Goal: Task Accomplishment & Management: Use online tool/utility

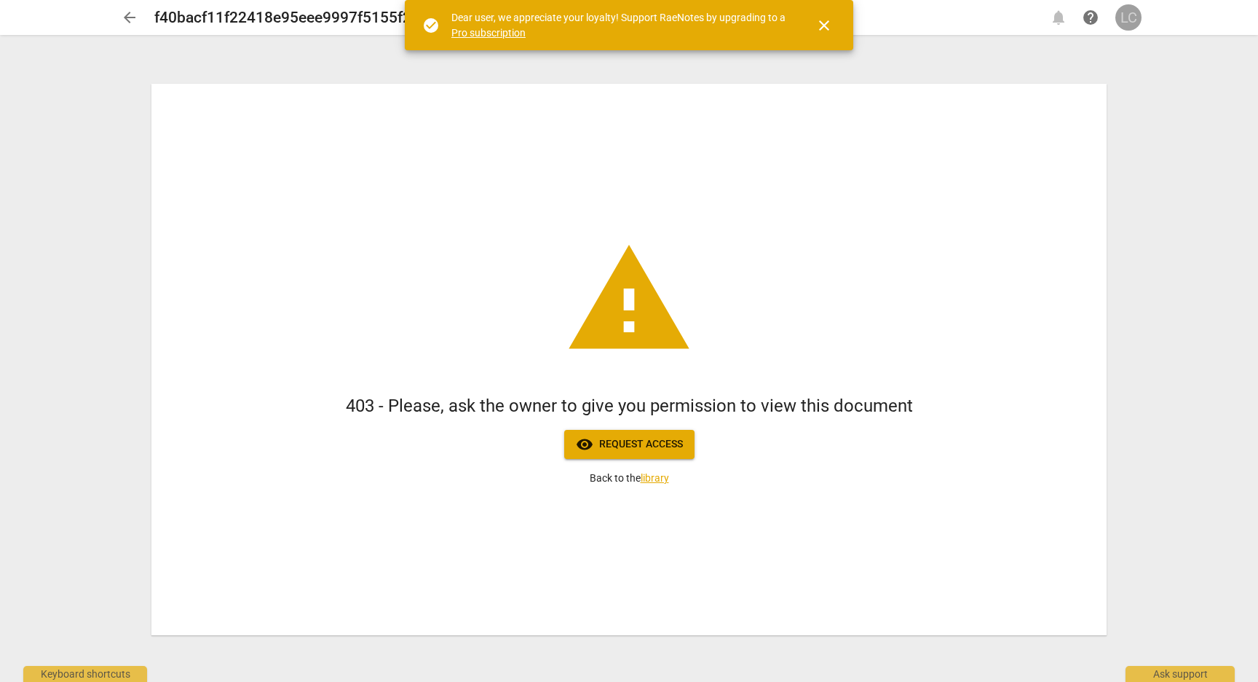
click at [1127, 19] on div "LC" at bounding box center [1129, 17] width 26 height 26
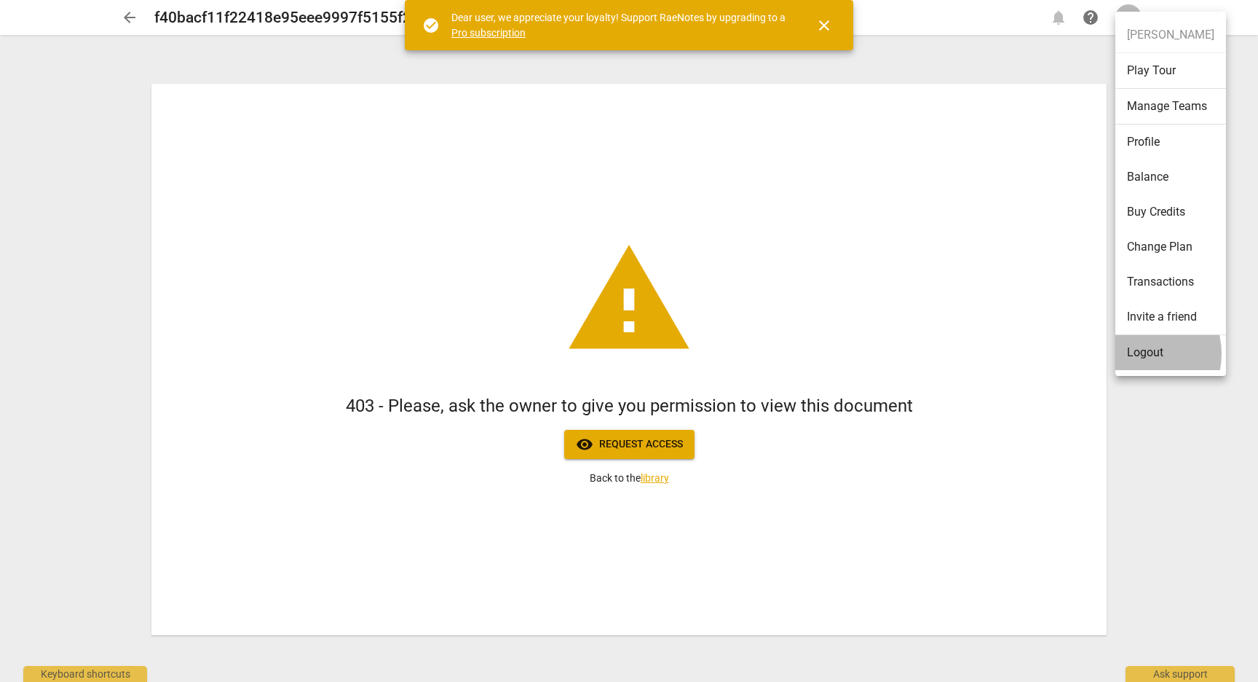
click at [1137, 354] on li "Logout" at bounding box center [1171, 352] width 111 height 35
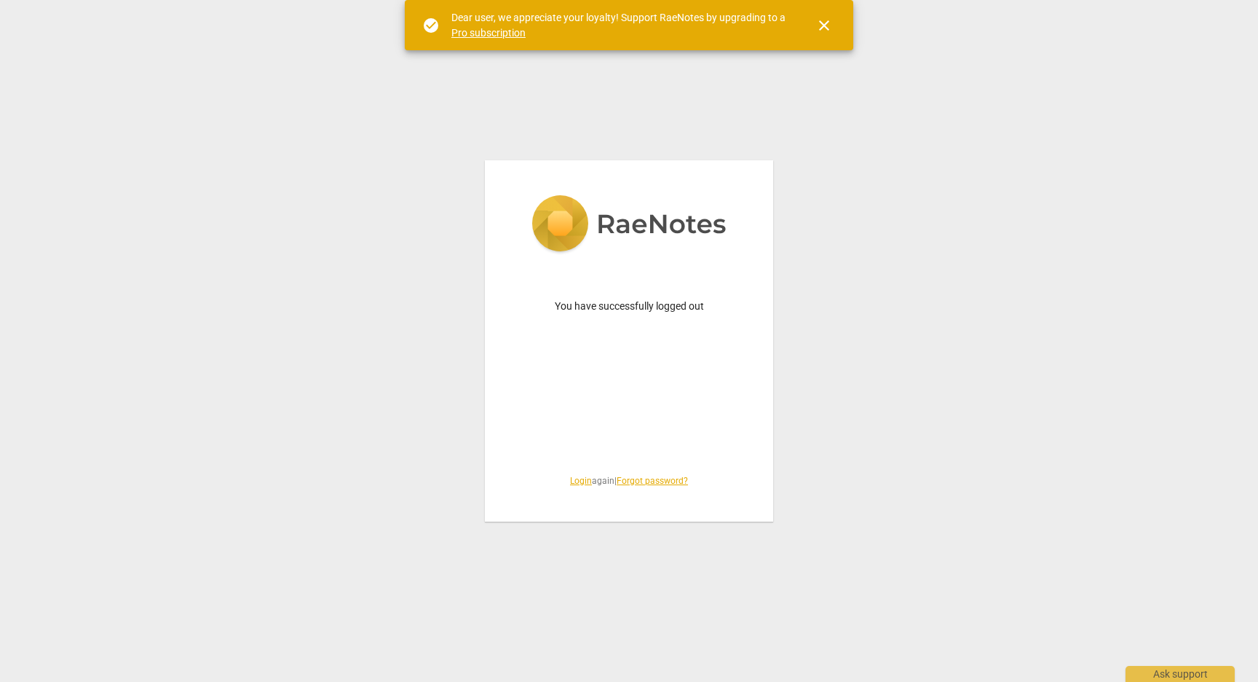
click at [572, 481] on link "Login" at bounding box center [581, 481] width 22 height 10
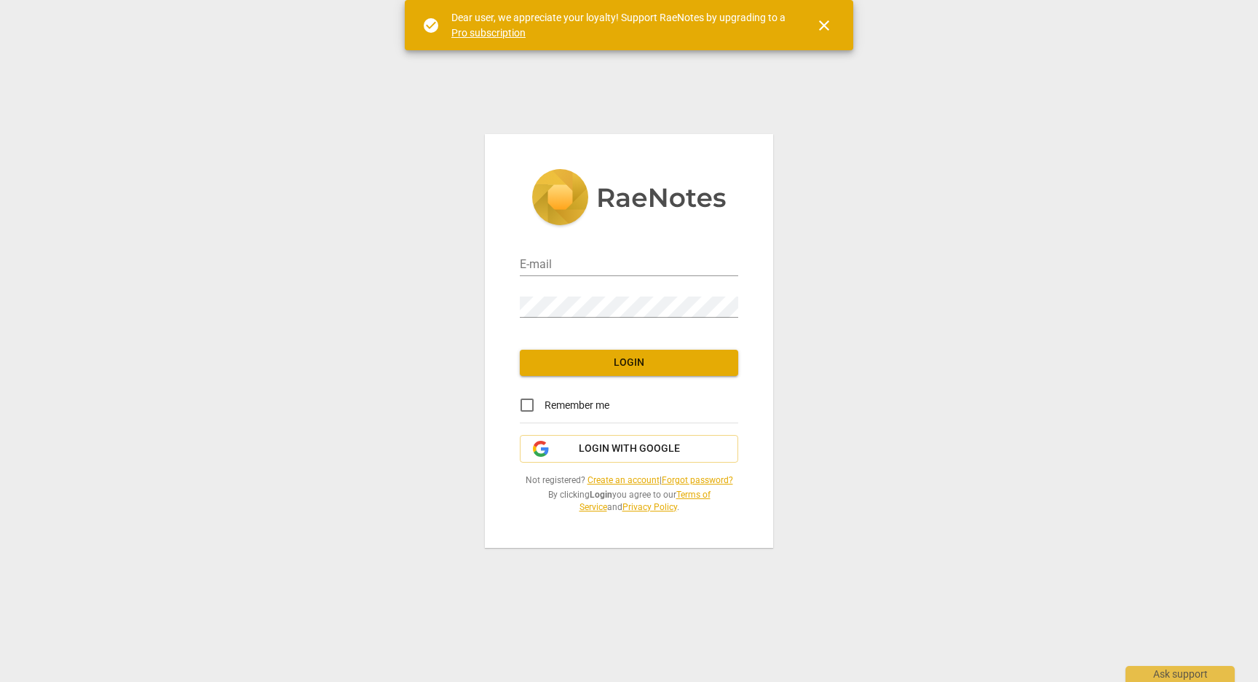
type input "[EMAIL_ADDRESS][DOMAIN_NAME]"
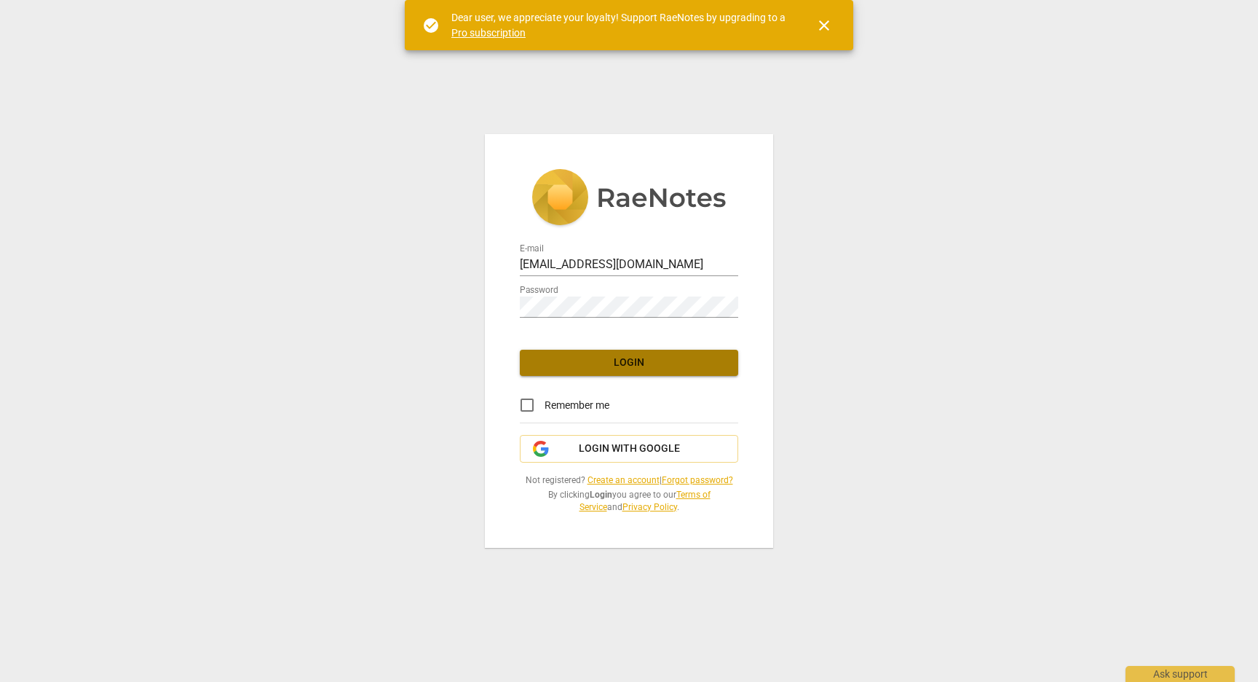
click at [619, 363] on span "Login" at bounding box center [629, 362] width 195 height 15
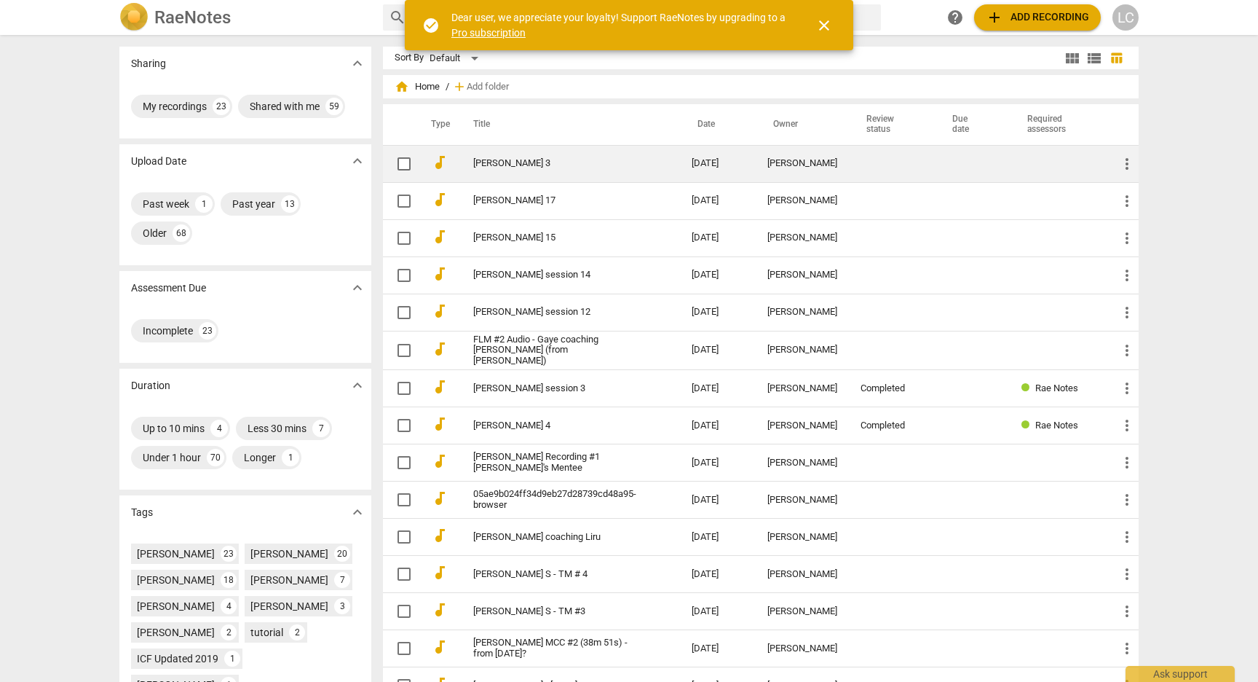
click at [500, 159] on link "[PERSON_NAME] 3" at bounding box center [556, 163] width 166 height 11
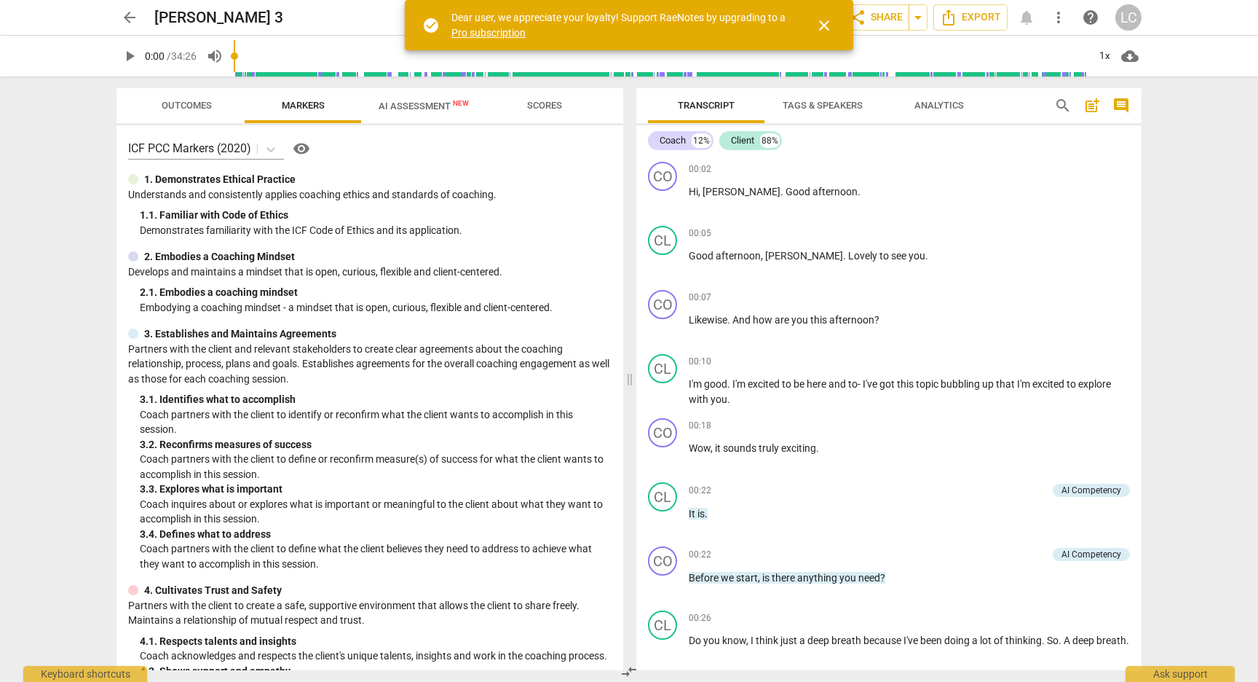
click at [824, 27] on span "close" at bounding box center [824, 25] width 17 height 17
